Goal: Information Seeking & Learning: Check status

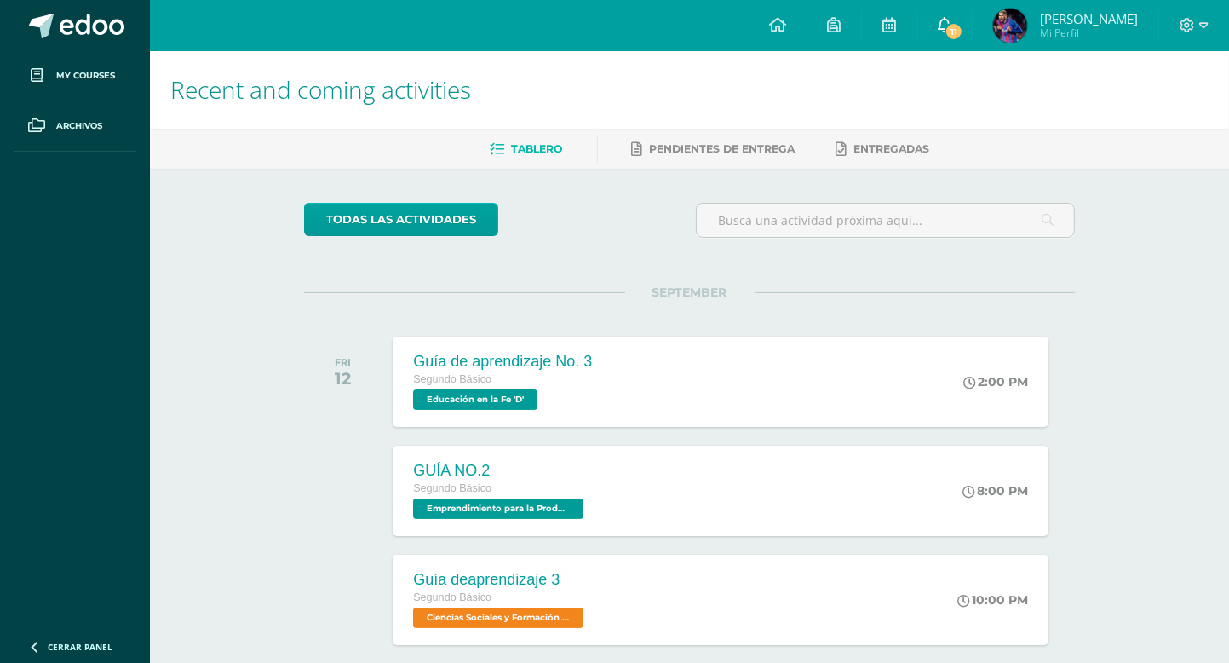
click at [951, 19] on link "11" at bounding box center [944, 25] width 55 height 51
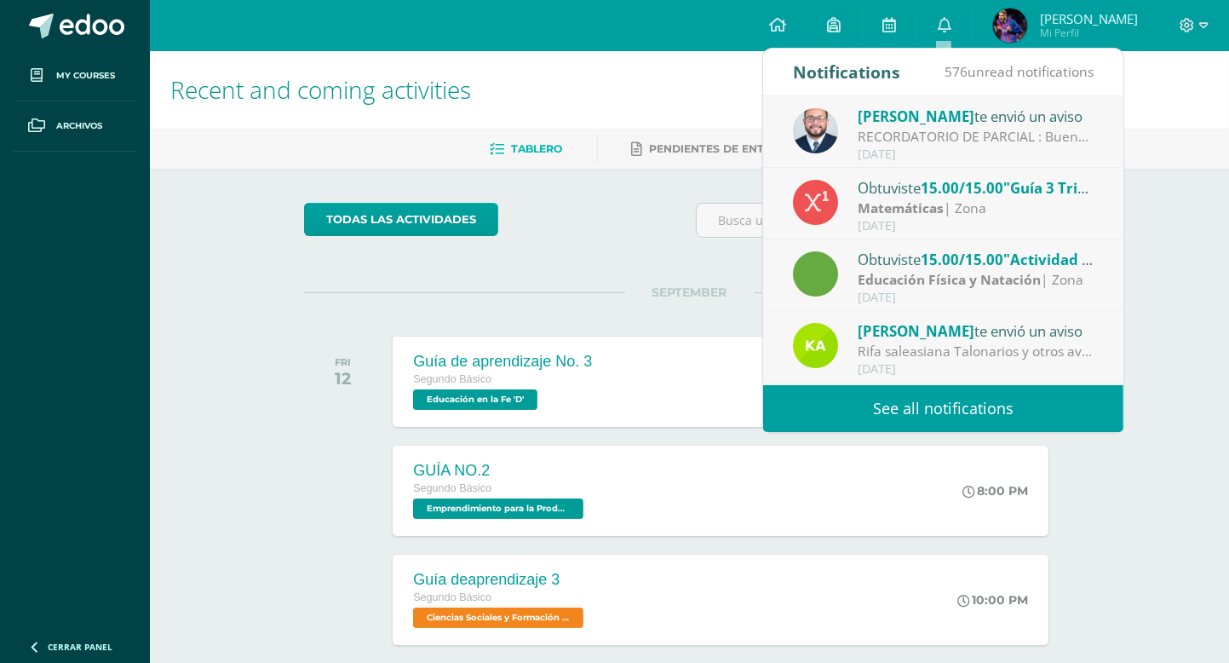
click at [963, 411] on link "See all notifications" at bounding box center [943, 408] width 360 height 47
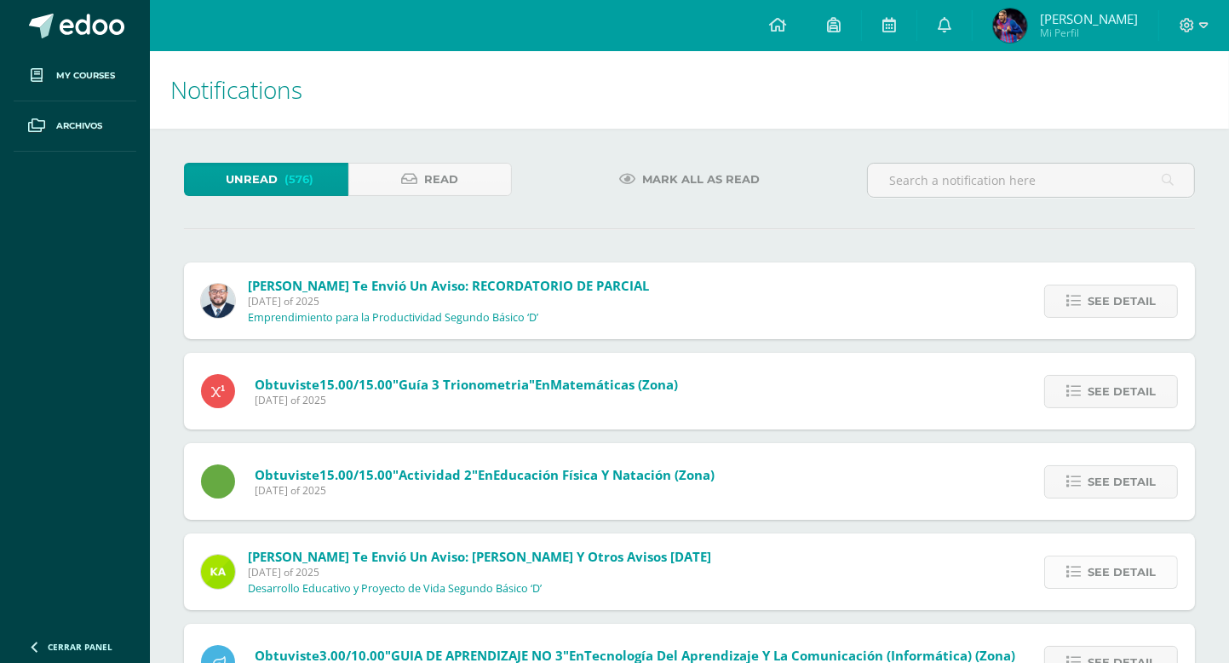
click at [1061, 571] on link "See detail" at bounding box center [1111, 571] width 134 height 33
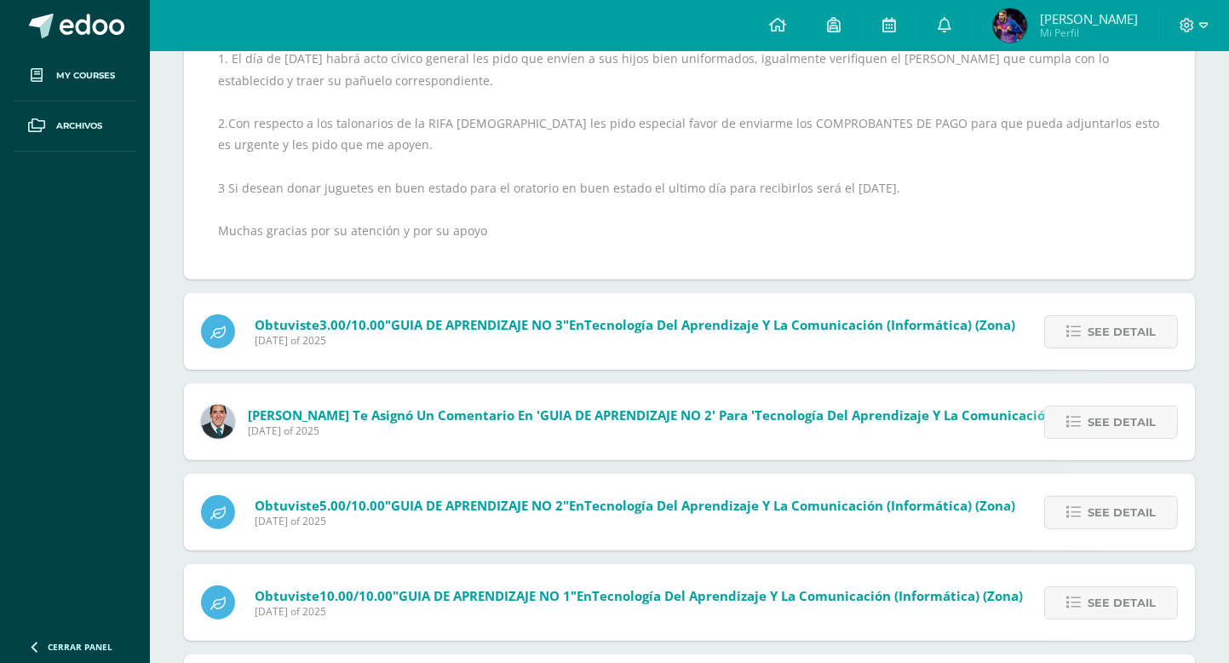
scroll to position [813, 0]
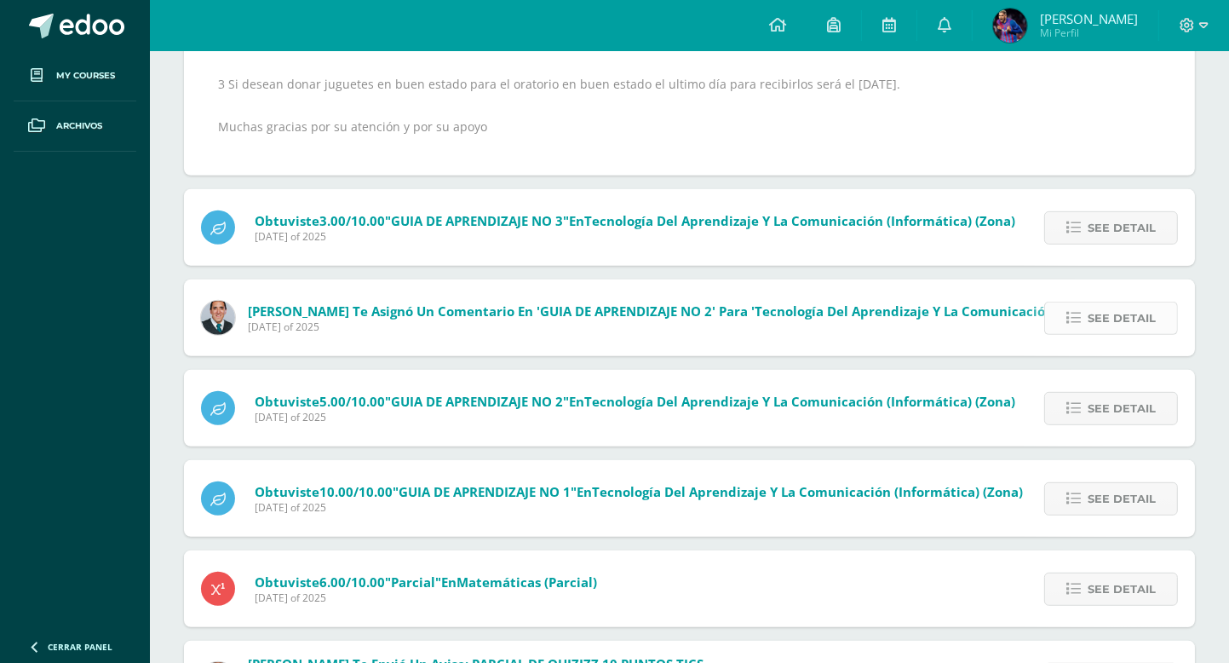
click at [1107, 317] on span "See detail" at bounding box center [1122, 318] width 68 height 32
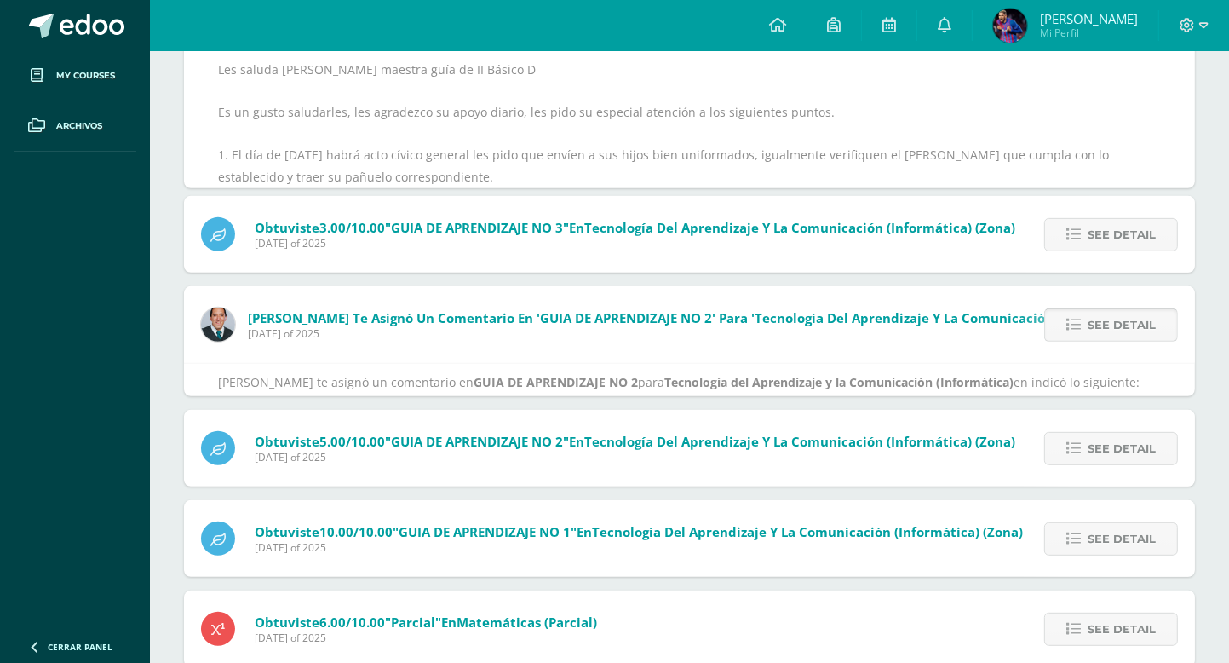
scroll to position [535, 0]
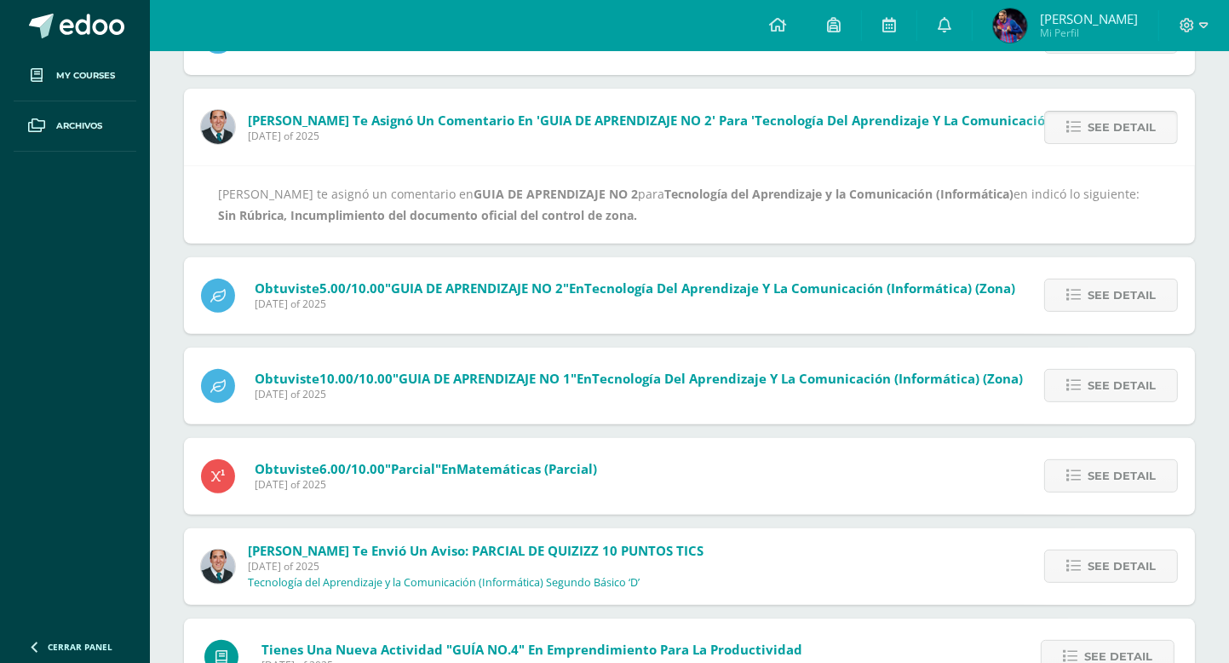
click at [1087, 123] on link "See detail" at bounding box center [1111, 127] width 134 height 33
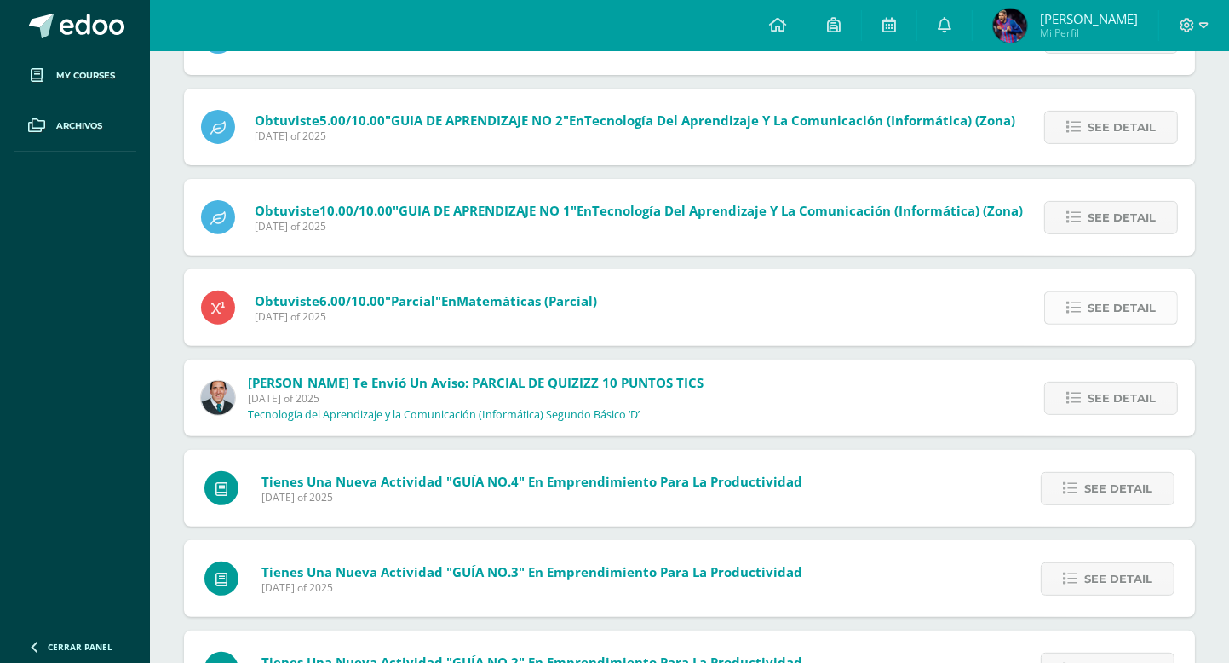
click at [1071, 294] on link "See detail" at bounding box center [1111, 307] width 134 height 33
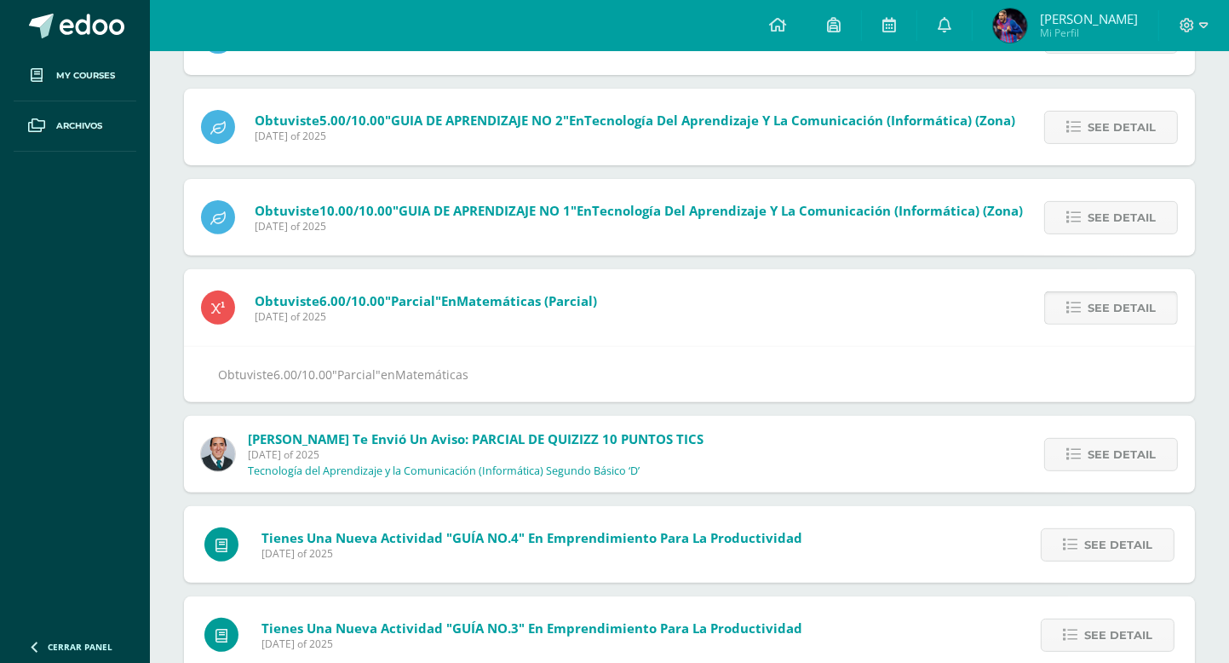
click at [1071, 301] on icon at bounding box center [1074, 308] width 14 height 14
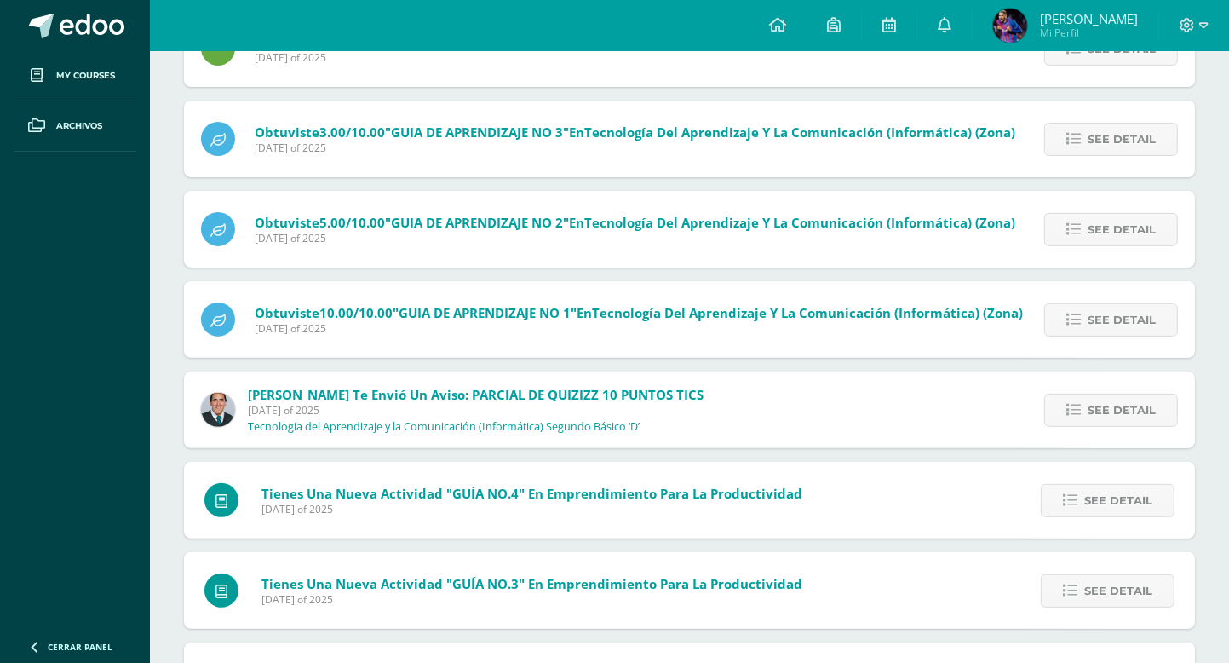
scroll to position [419, 0]
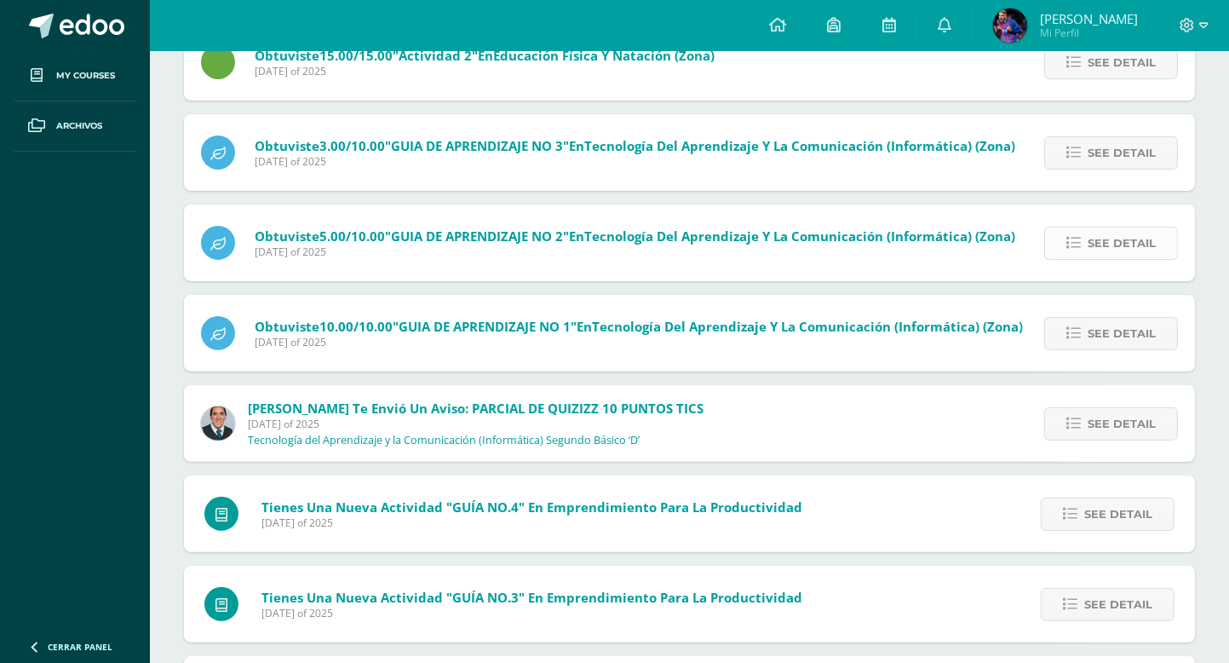
click at [1069, 249] on icon at bounding box center [1074, 243] width 14 height 14
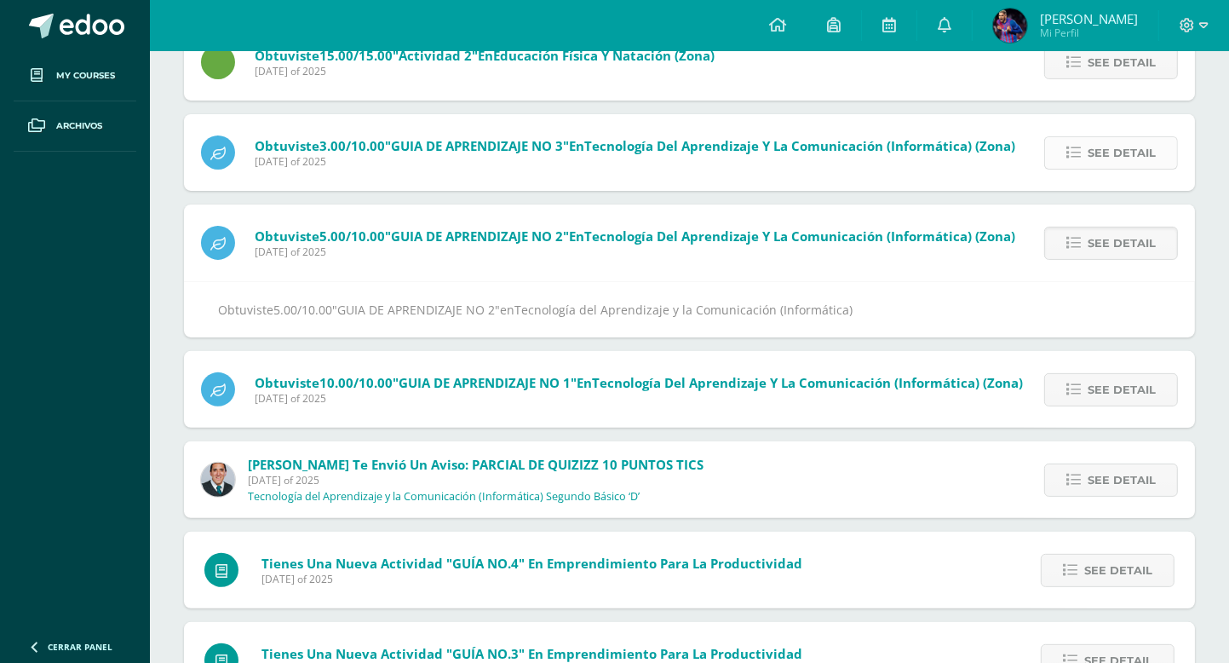
click at [1093, 162] on span "See detail" at bounding box center [1122, 153] width 68 height 32
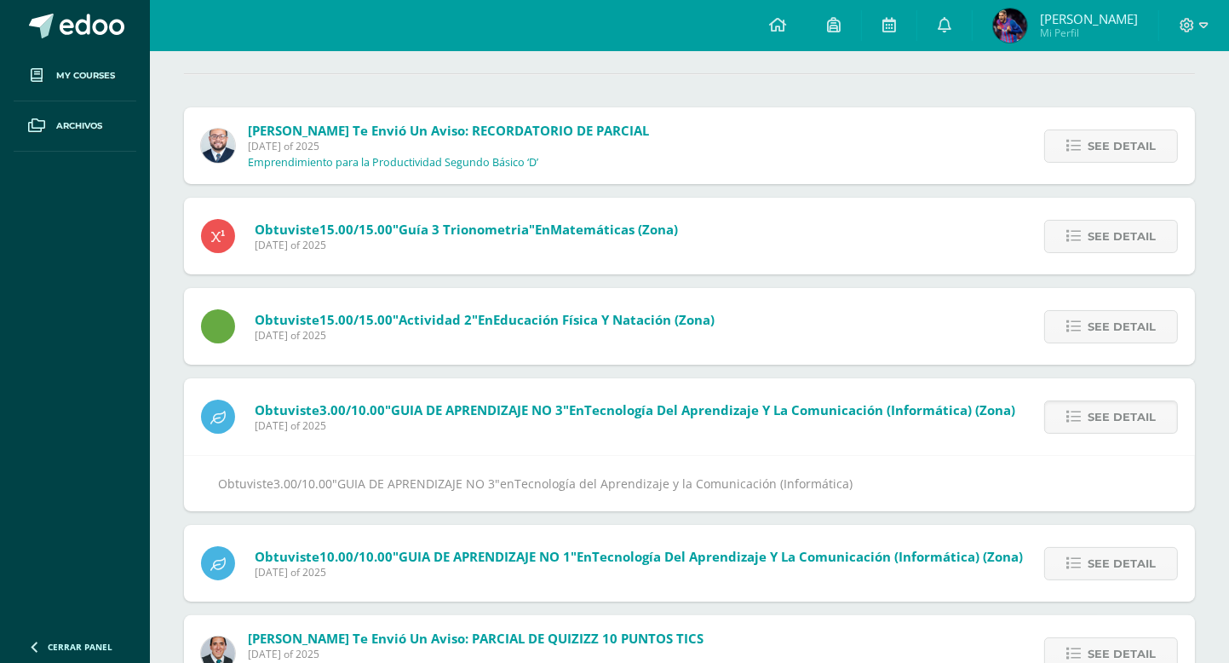
scroll to position [0, 0]
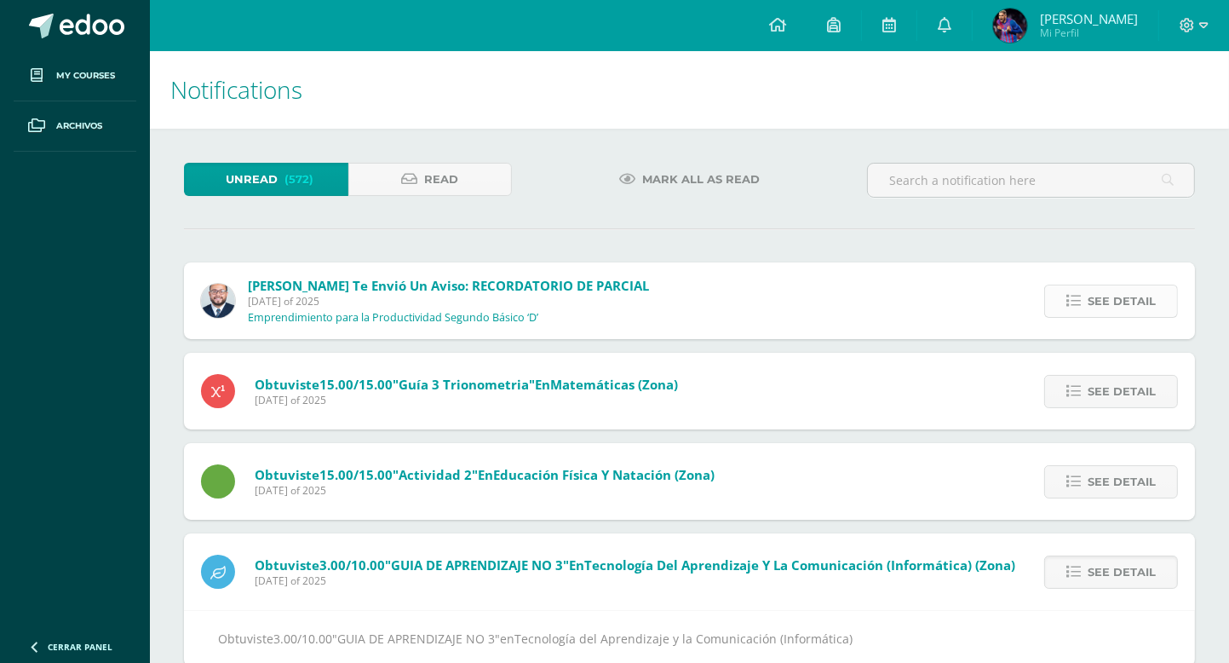
click at [1093, 293] on span "See detail" at bounding box center [1122, 301] width 68 height 32
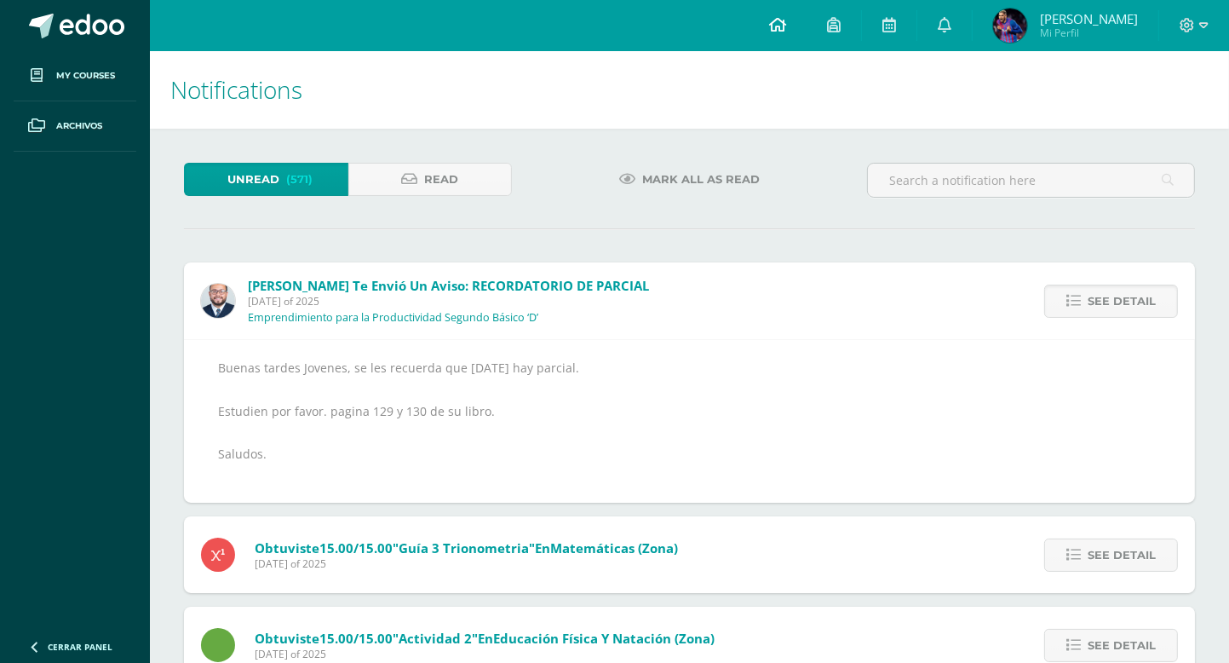
click at [784, 29] on icon at bounding box center [777, 24] width 17 height 15
